Goal: Find specific page/section: Find specific page/section

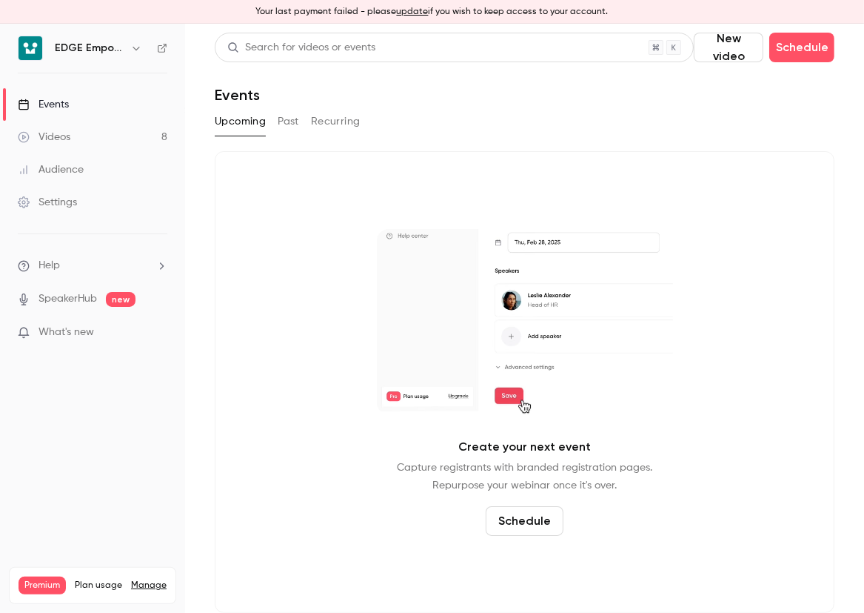
click at [84, 141] on link "Videos 8" at bounding box center [92, 137] width 185 height 33
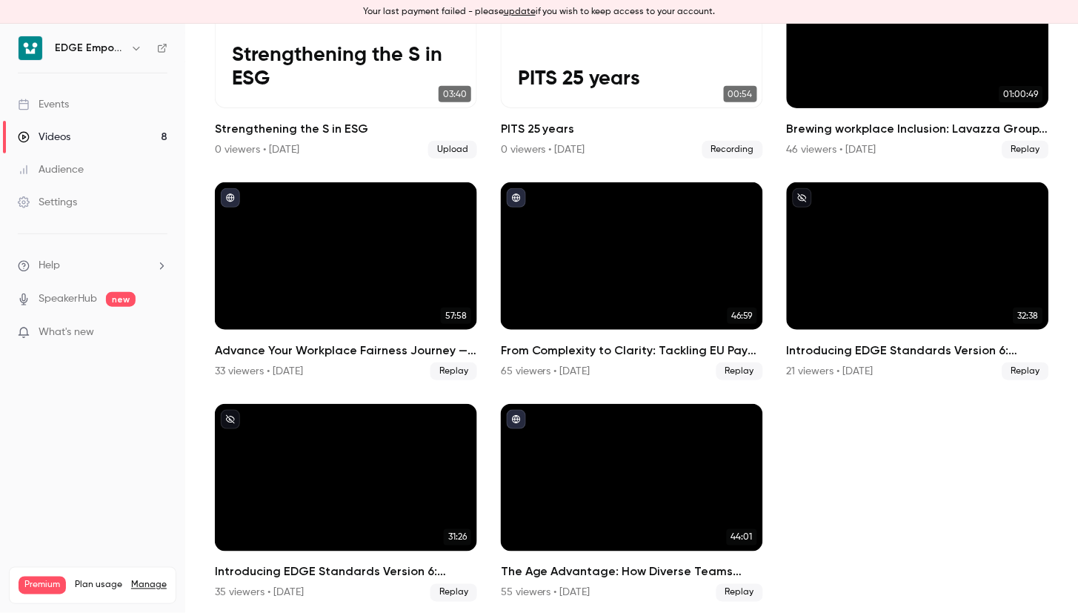
scroll to position [190, 0]
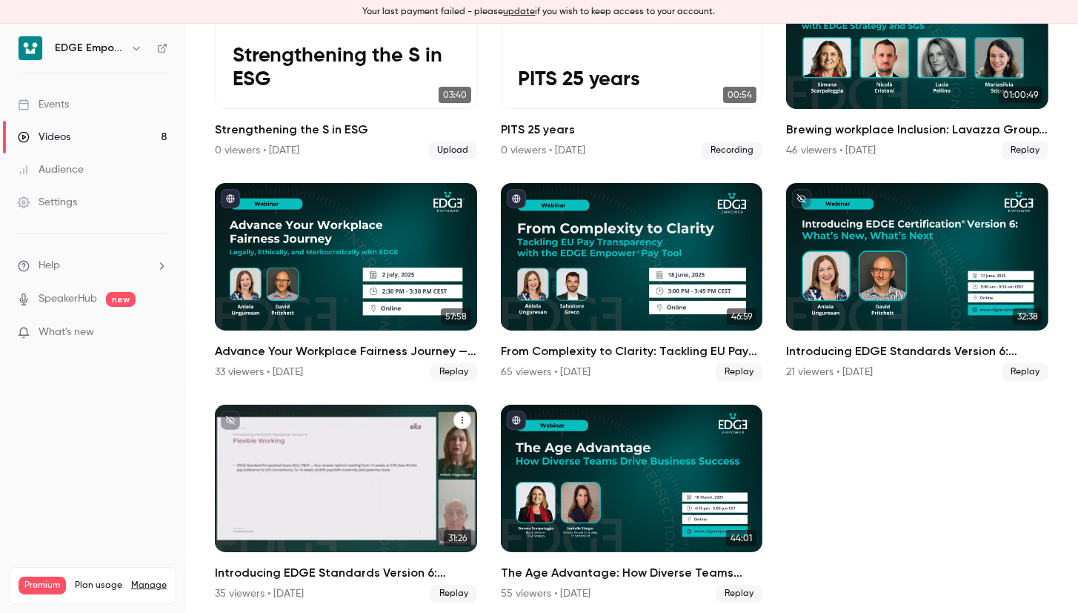
click at [321, 464] on div "Introducing EDGE Standards Version 6: What’s New, What’s Next" at bounding box center [346, 477] width 262 height 147
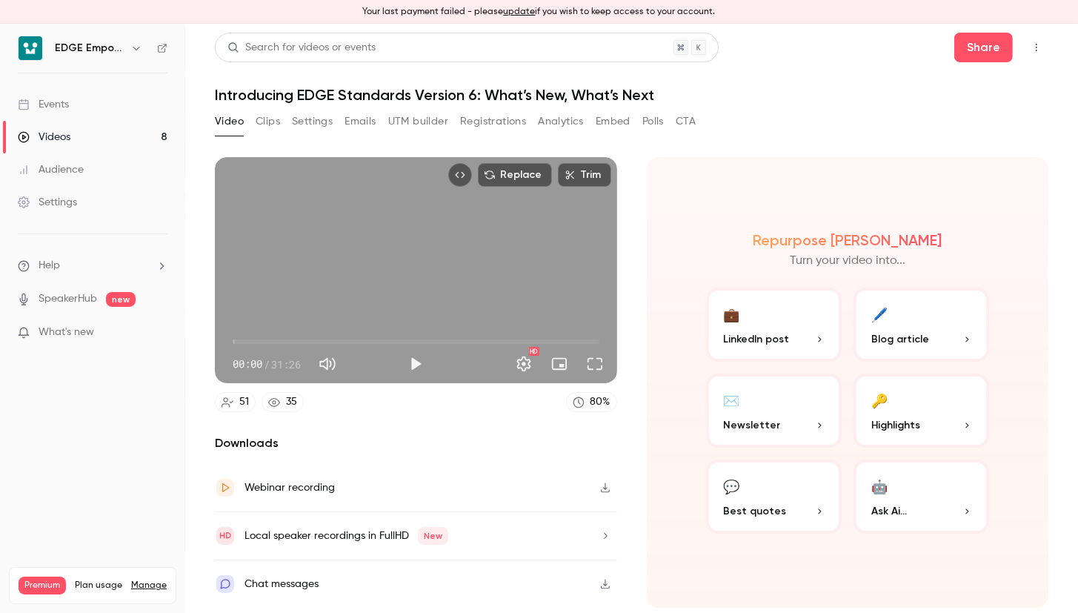
click at [492, 124] on button "Registrations" at bounding box center [493, 122] width 66 height 24
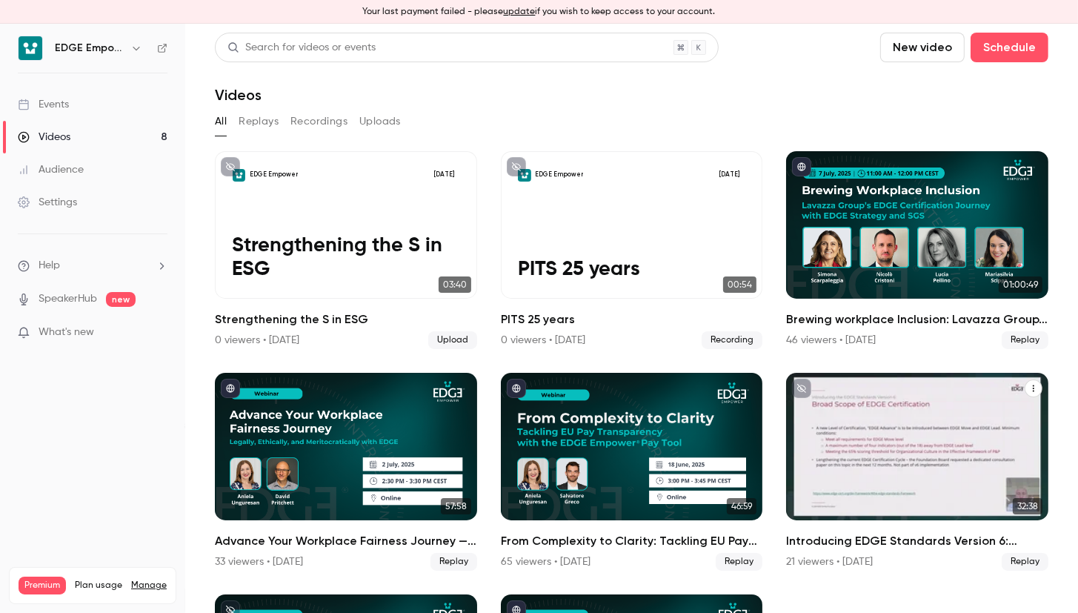
click at [842, 390] on div "Introducing EDGE Standards Version 6: What’s New, What’s Next" at bounding box center [917, 446] width 262 height 147
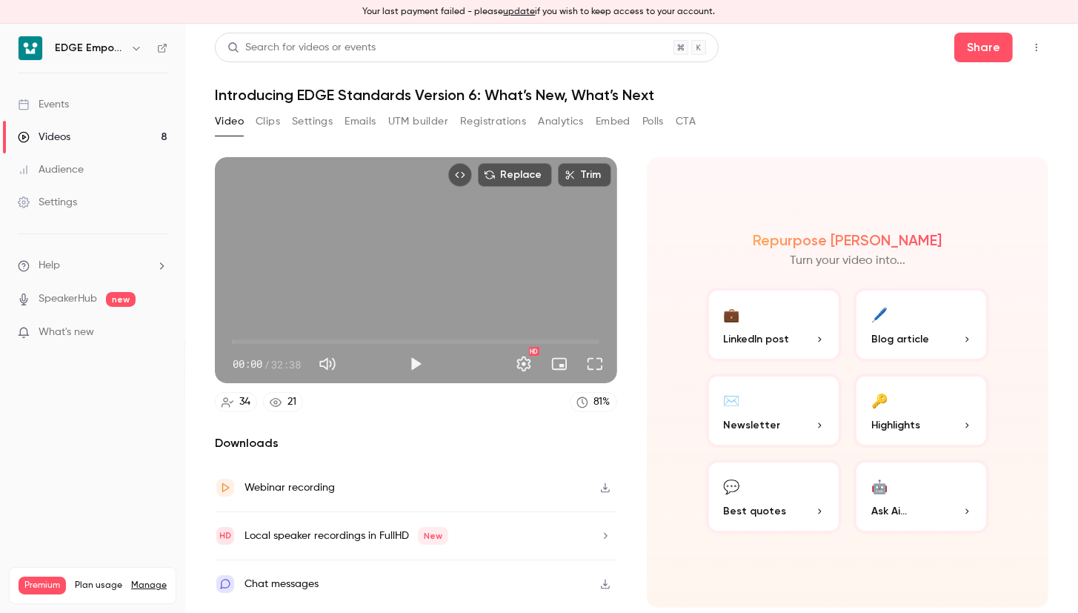
click at [483, 128] on button "Registrations" at bounding box center [493, 122] width 66 height 24
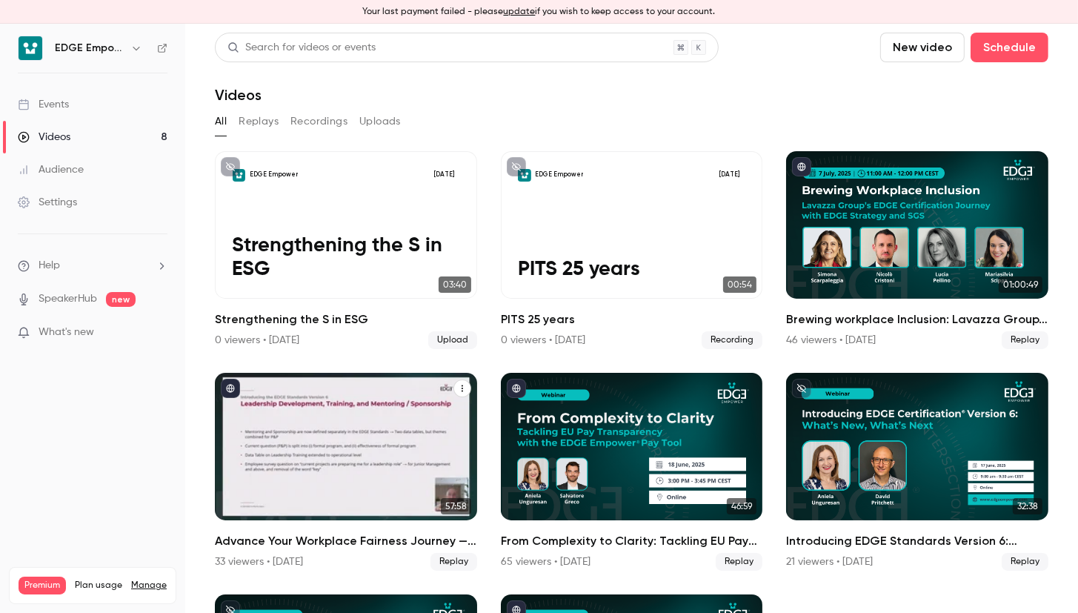
click at [440, 404] on div "Advance Your Workplace Fairness Journey — Legally, Ethically, and Meritocratica…" at bounding box center [346, 446] width 262 height 147
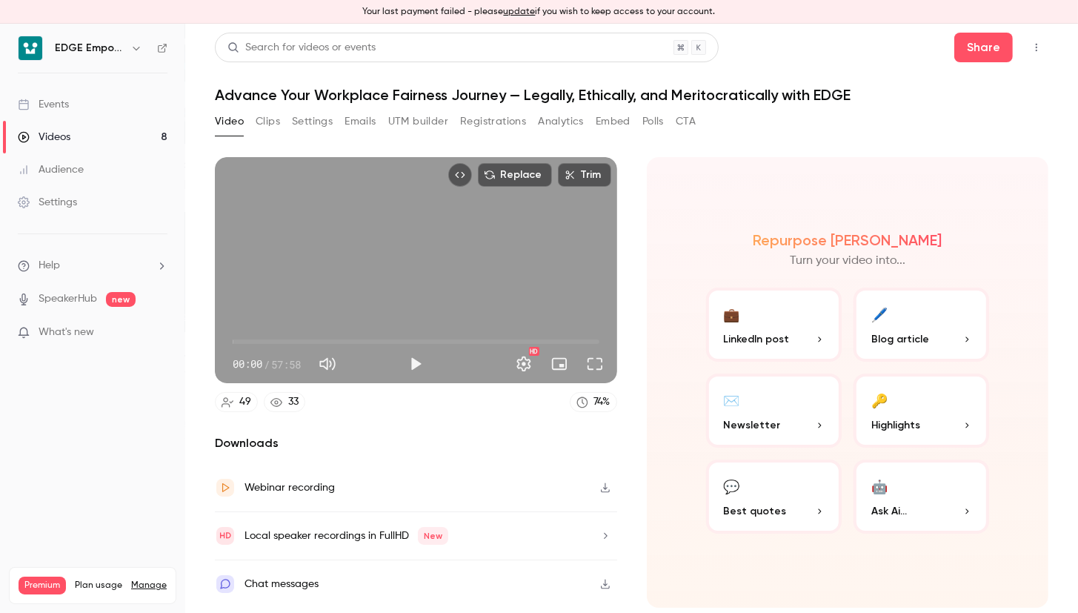
click at [487, 126] on button "Registrations" at bounding box center [493, 122] width 66 height 24
